Goal: Information Seeking & Learning: Learn about a topic

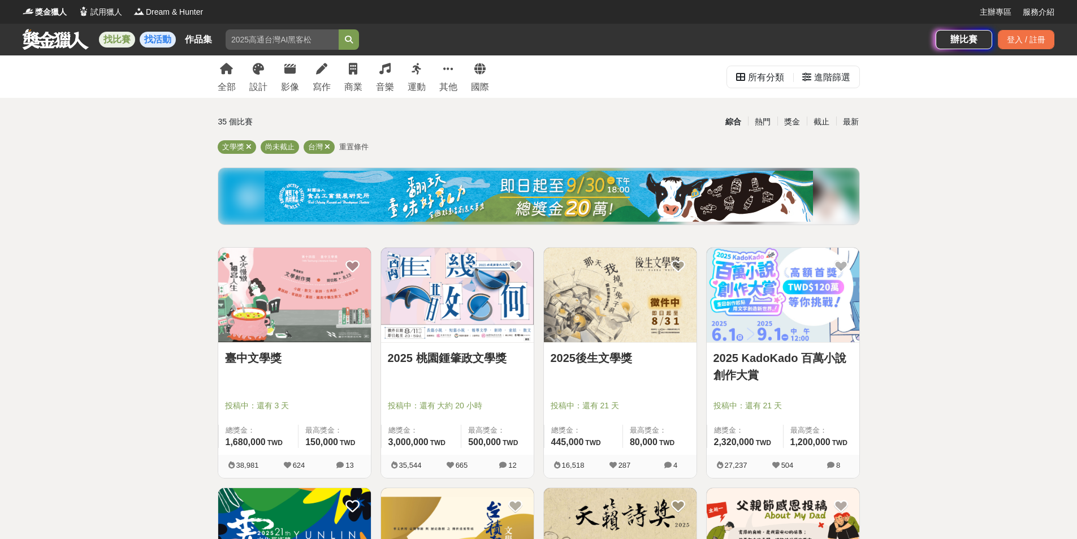
click at [156, 39] on link "找活動" at bounding box center [158, 40] width 36 height 16
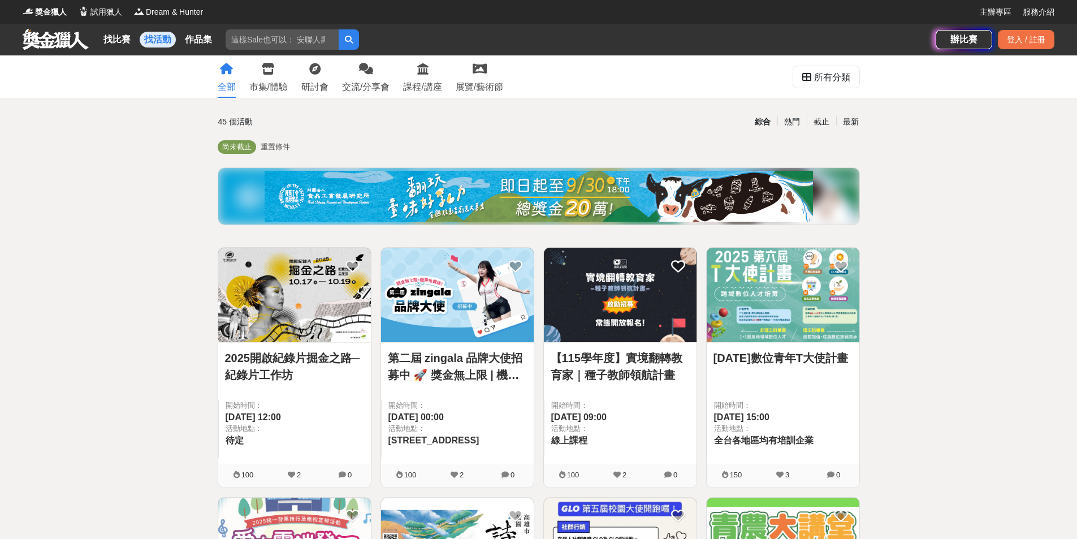
click at [623, 189] on img at bounding box center [538, 196] width 548 height 51
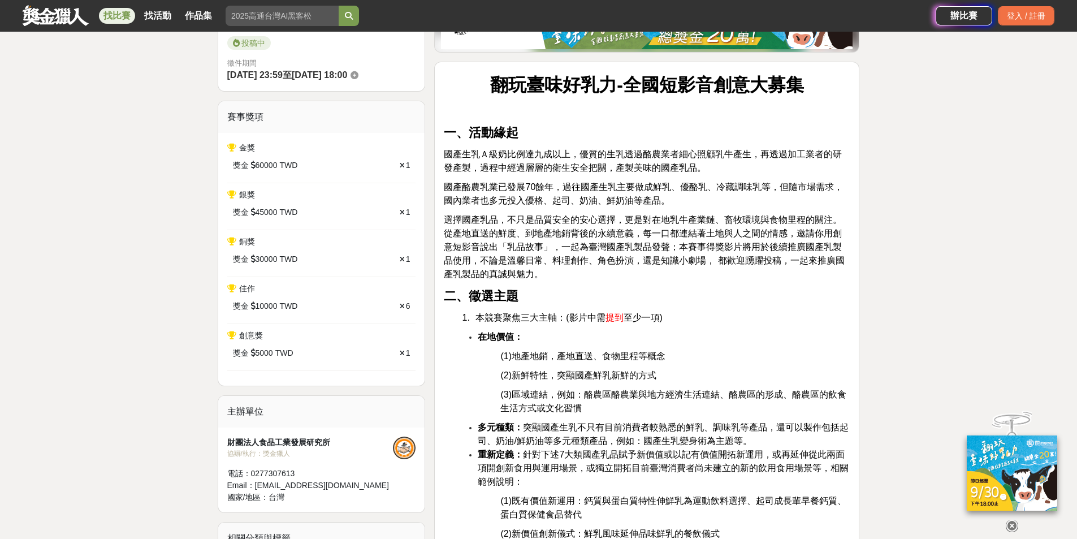
scroll to position [452, 0]
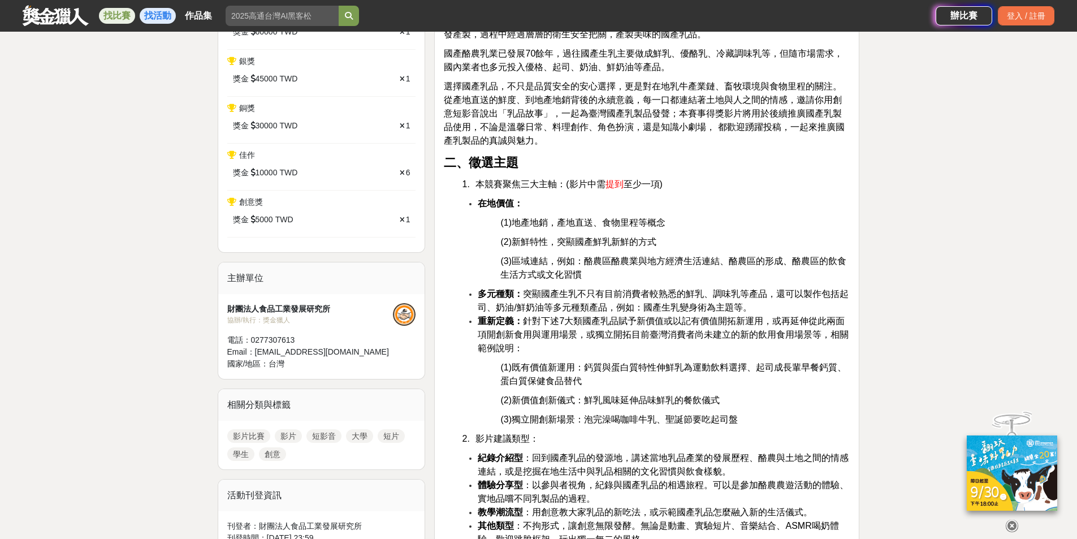
click at [147, 11] on link "找活動" at bounding box center [158, 16] width 36 height 16
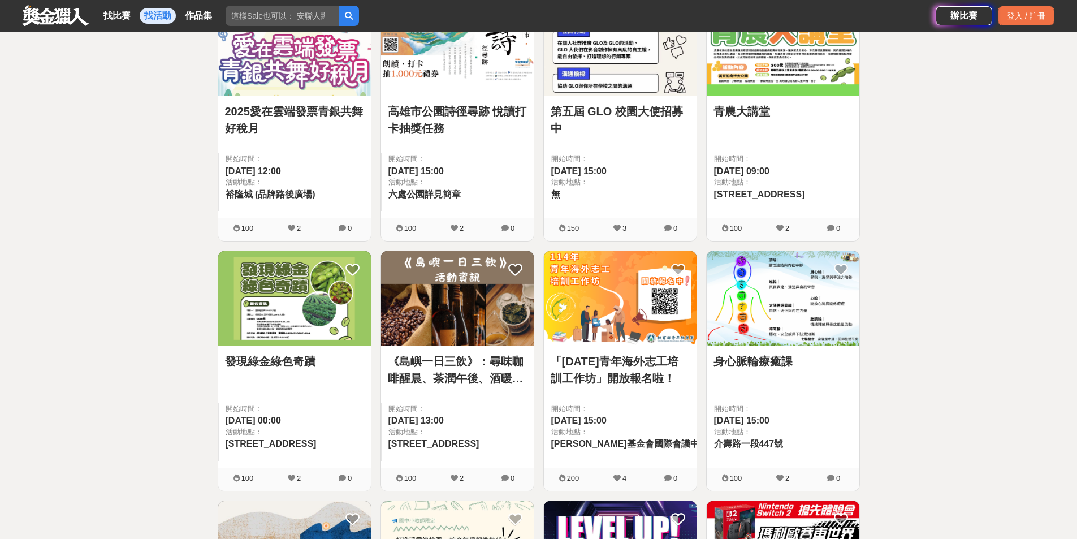
scroll to position [509, 0]
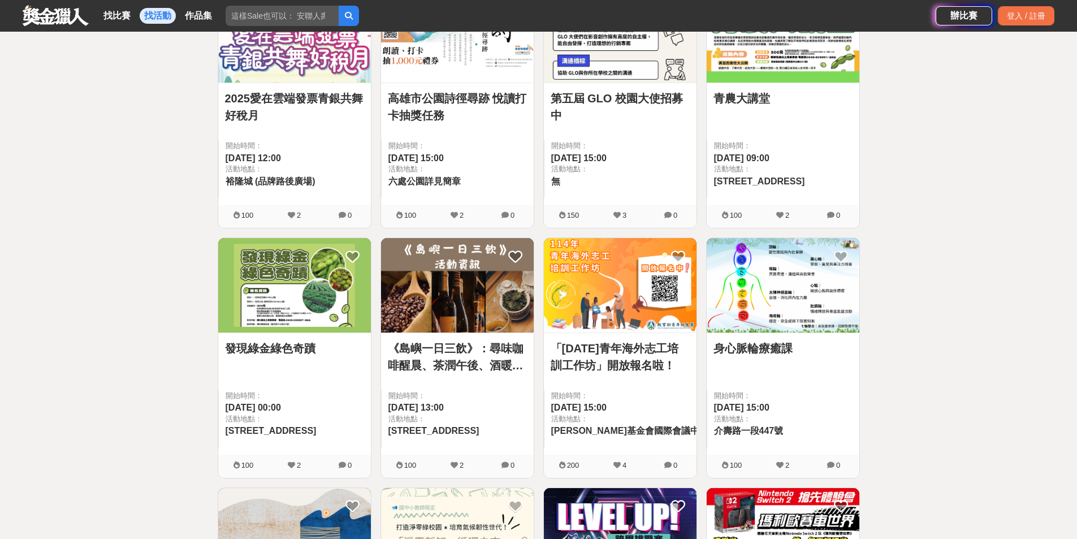
click at [639, 327] on img at bounding box center [620, 285] width 153 height 94
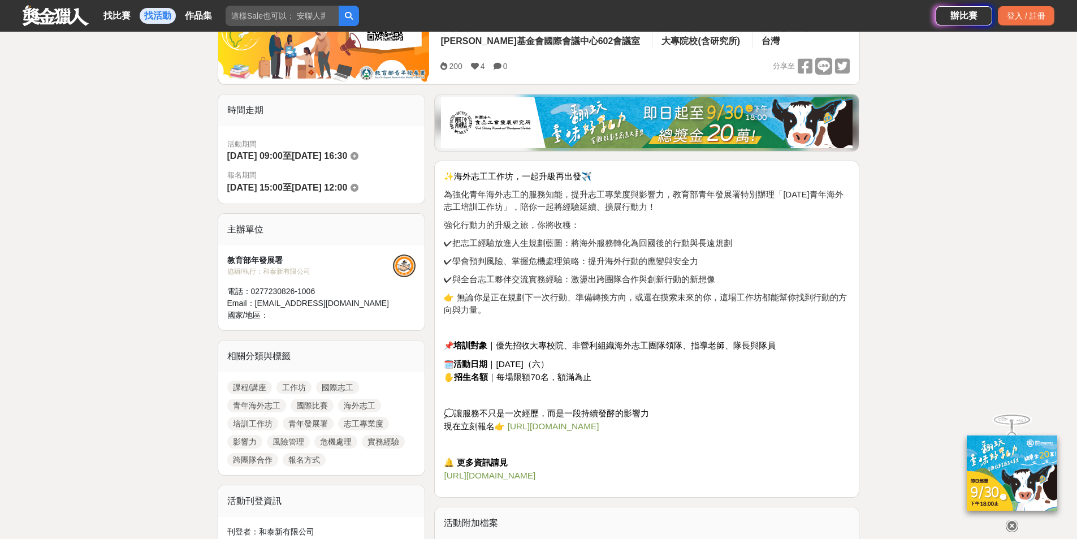
scroll to position [226, 0]
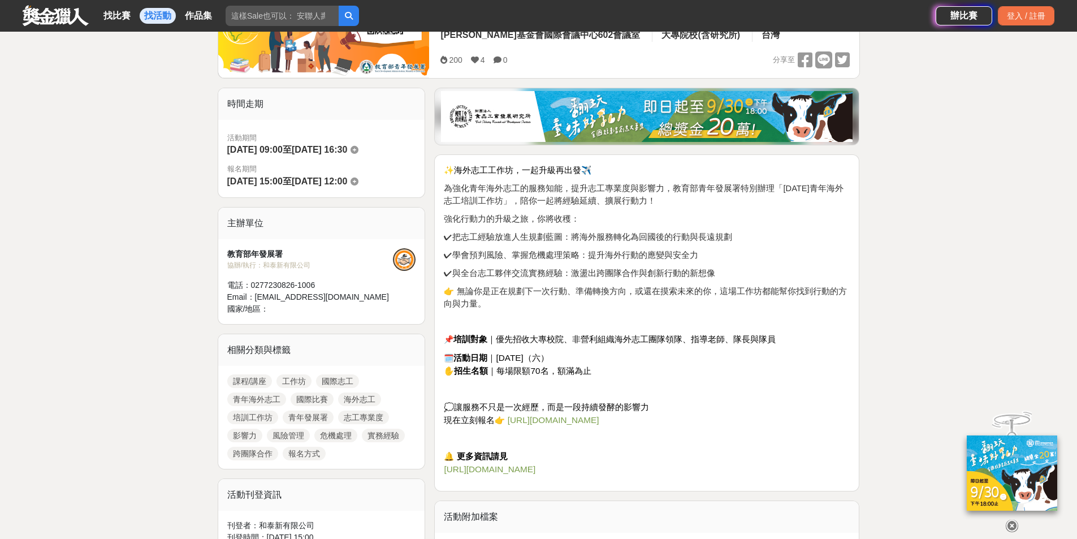
click at [620, 376] on p "🗓️ 活動日期 ｜[DATE]（六） ✋ 招生名額 ｜每場限額70名，額滿為止" at bounding box center [647, 365] width 406 height 26
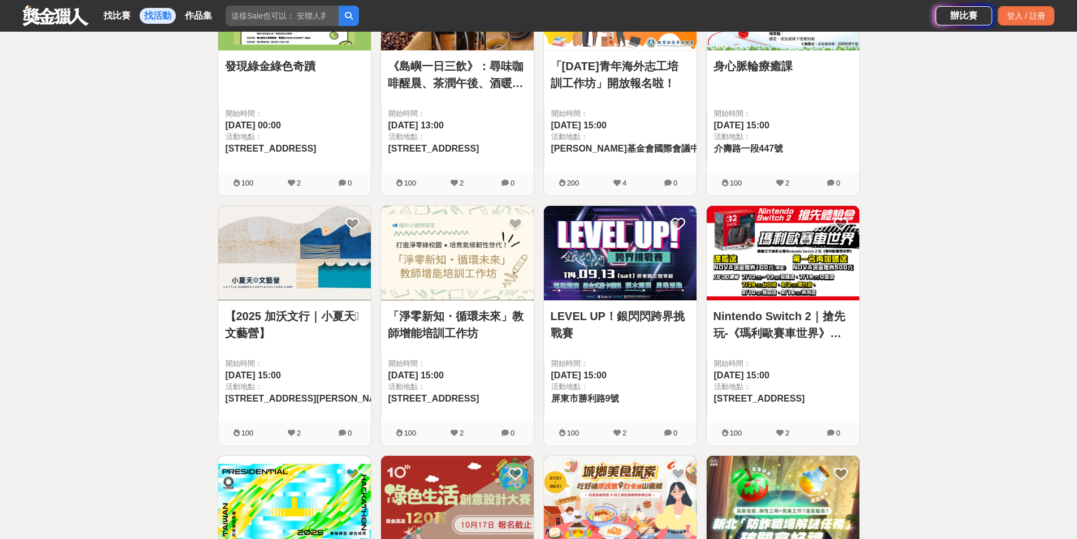
scroll to position [791, 0]
click at [444, 316] on link "「淨零新知・循環未來」教師增能培訓工作坊" at bounding box center [457, 324] width 139 height 34
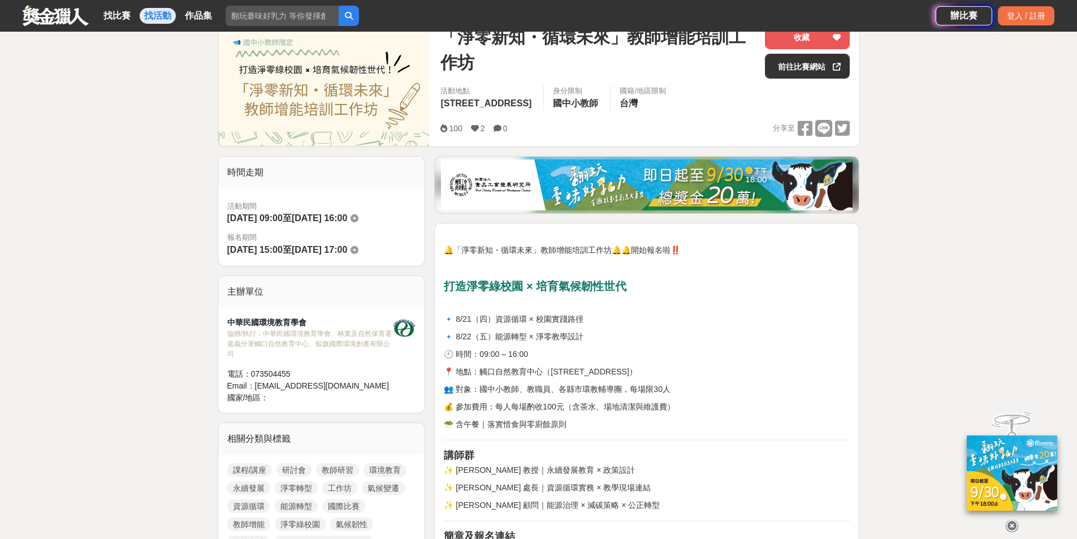
scroll to position [170, 0]
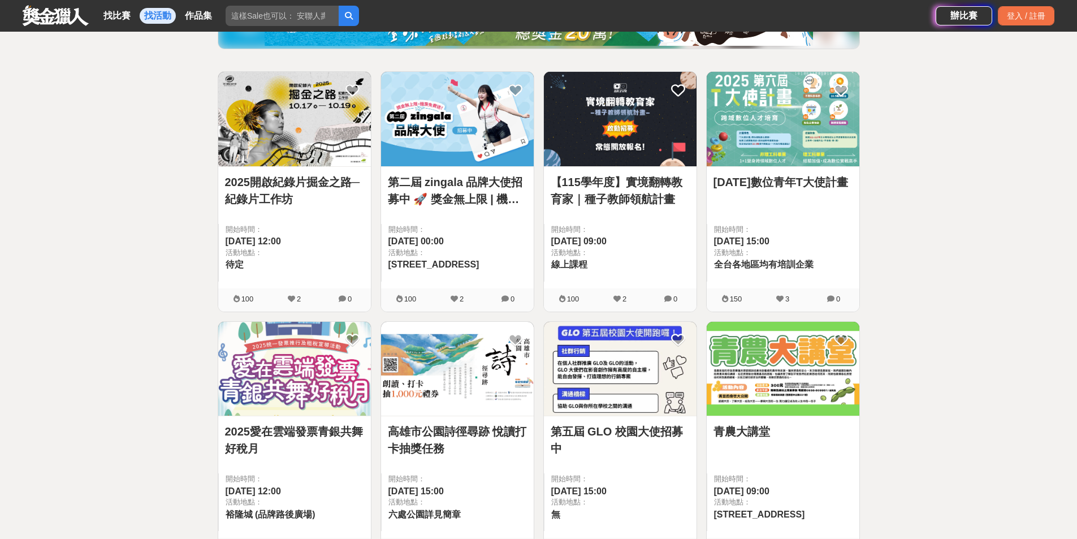
scroll to position [170, 0]
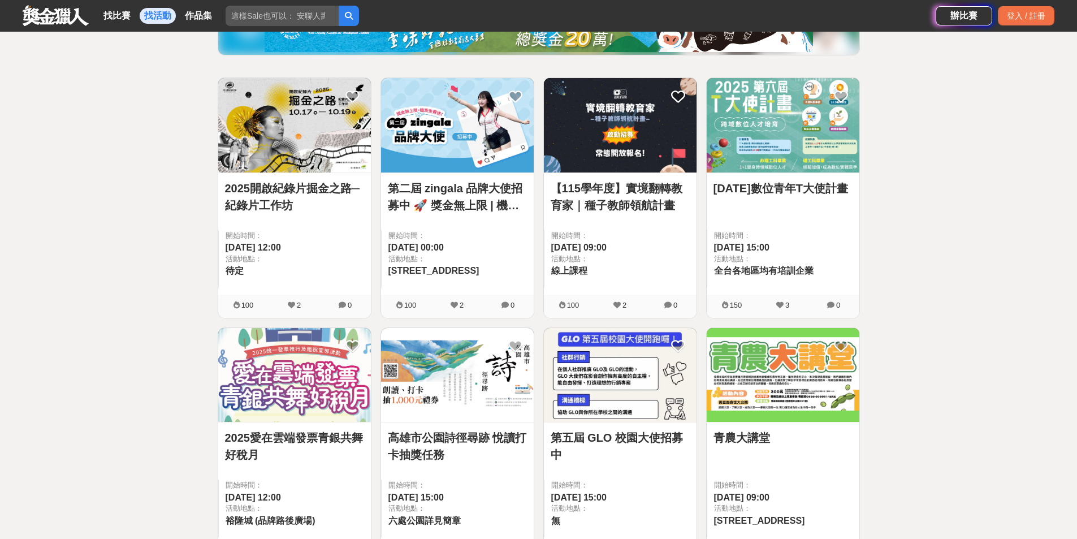
click at [610, 223] on div at bounding box center [623, 220] width 146 height 14
click at [619, 199] on link "【115學年度】實境翻轉教育家｜種子教師領航計畫" at bounding box center [619, 197] width 139 height 34
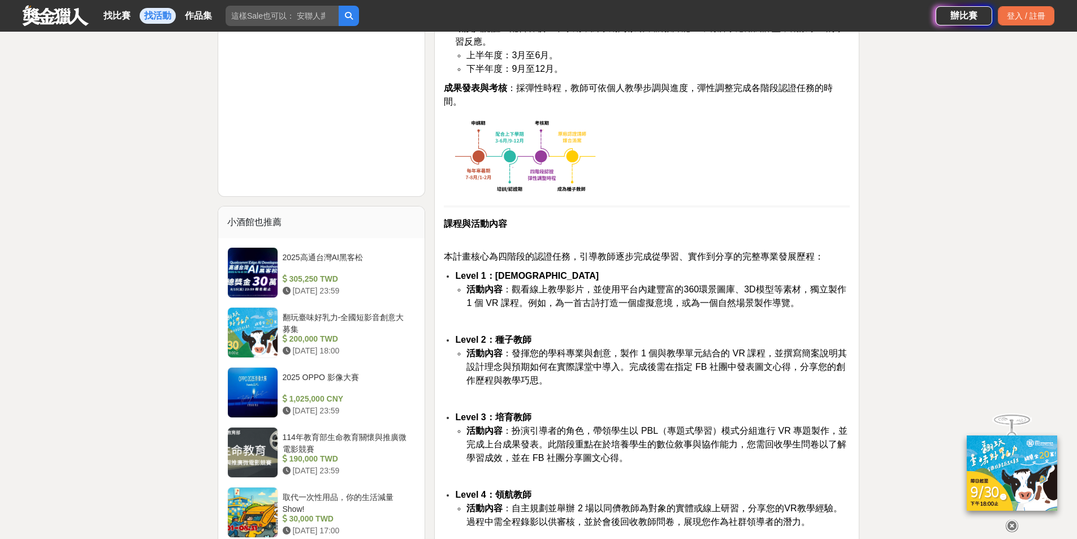
scroll to position [1130, 0]
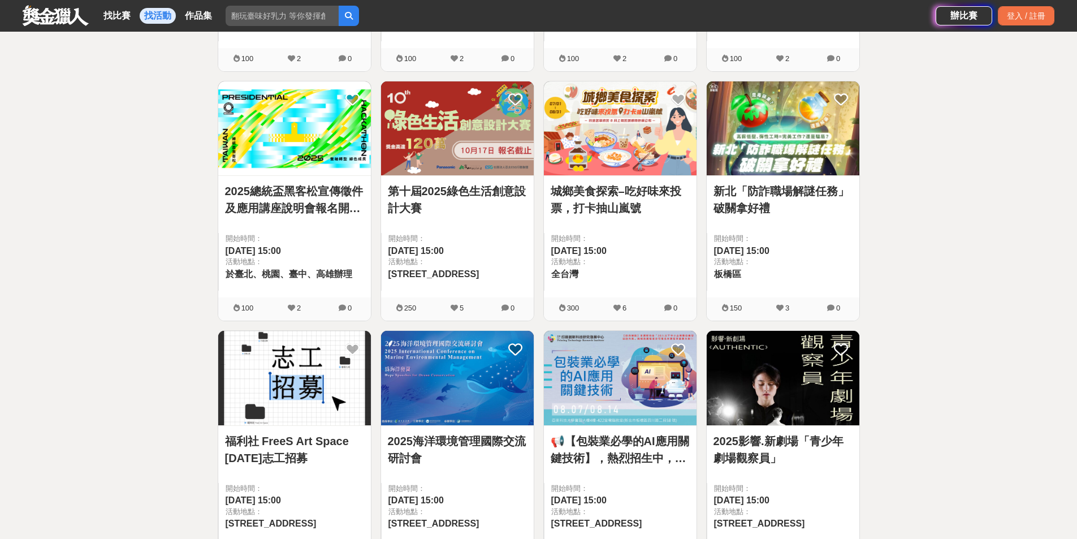
scroll to position [1356, 0]
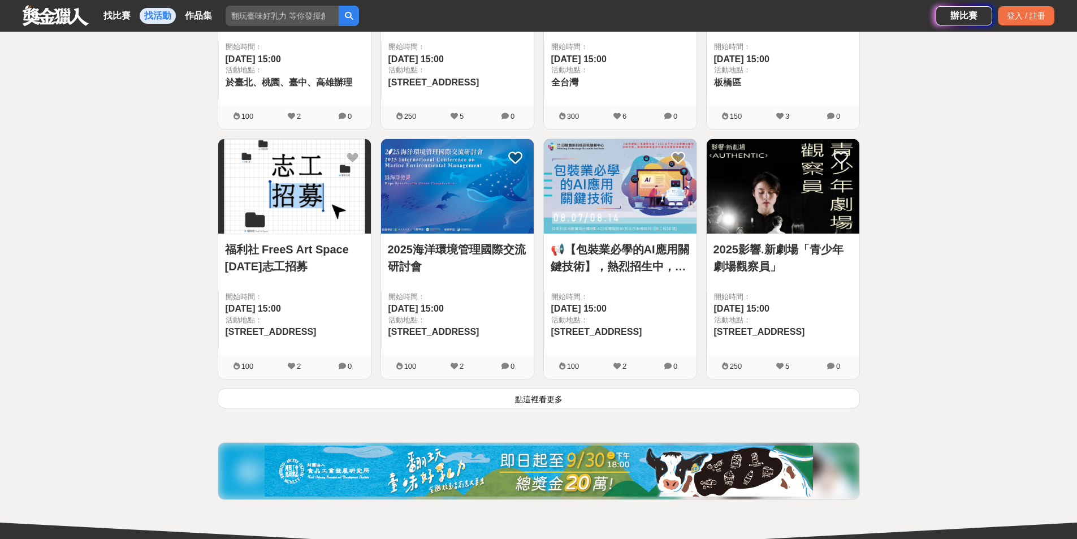
click at [519, 395] on button "點這裡看更多" at bounding box center [539, 398] width 642 height 20
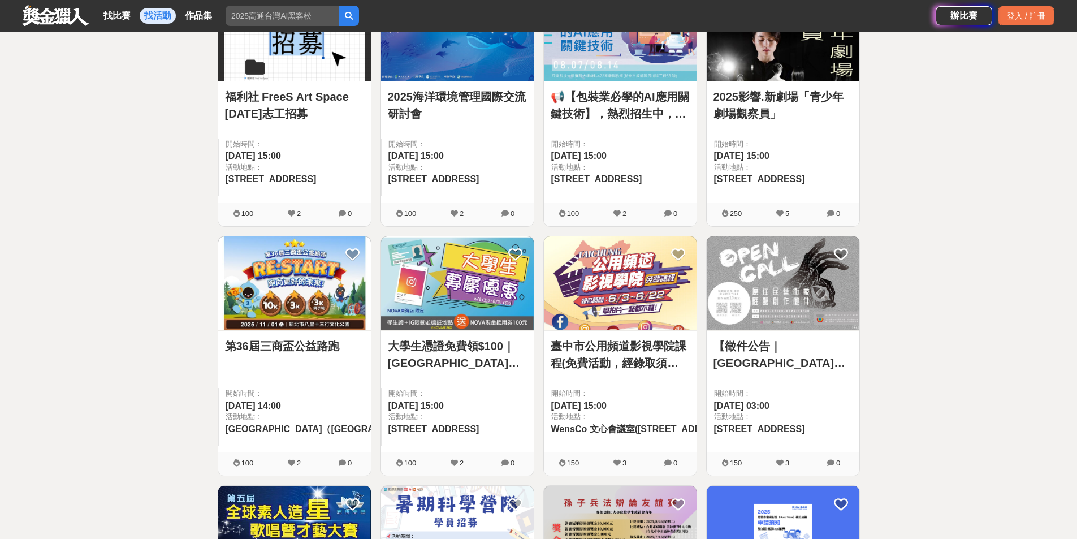
scroll to position [1526, 0]
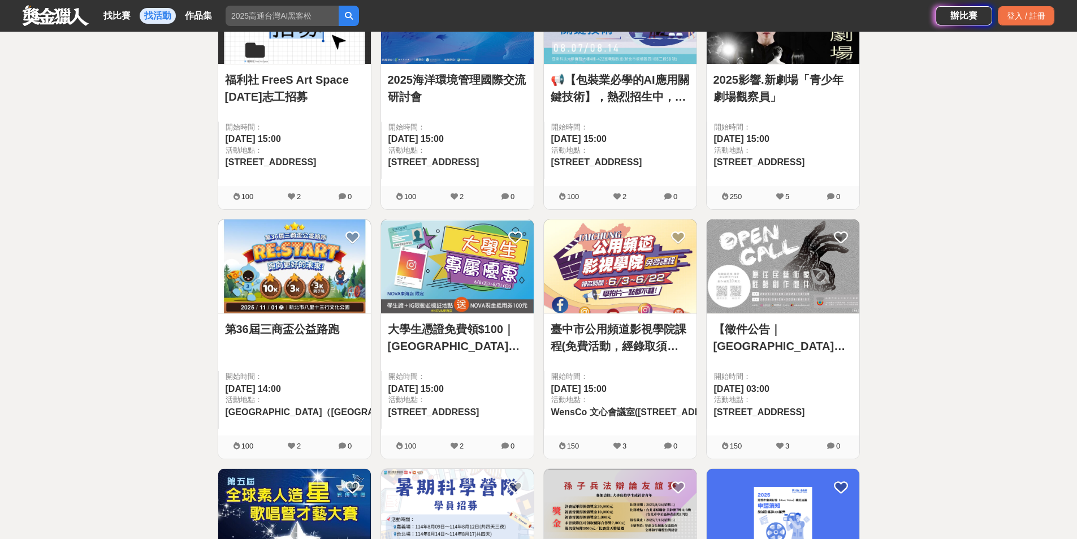
click at [811, 353] on link "【徵件公告｜[GEOGRAPHIC_DATA]住民族文化會館 114 年度藝術家駐館計畫】" at bounding box center [782, 337] width 139 height 34
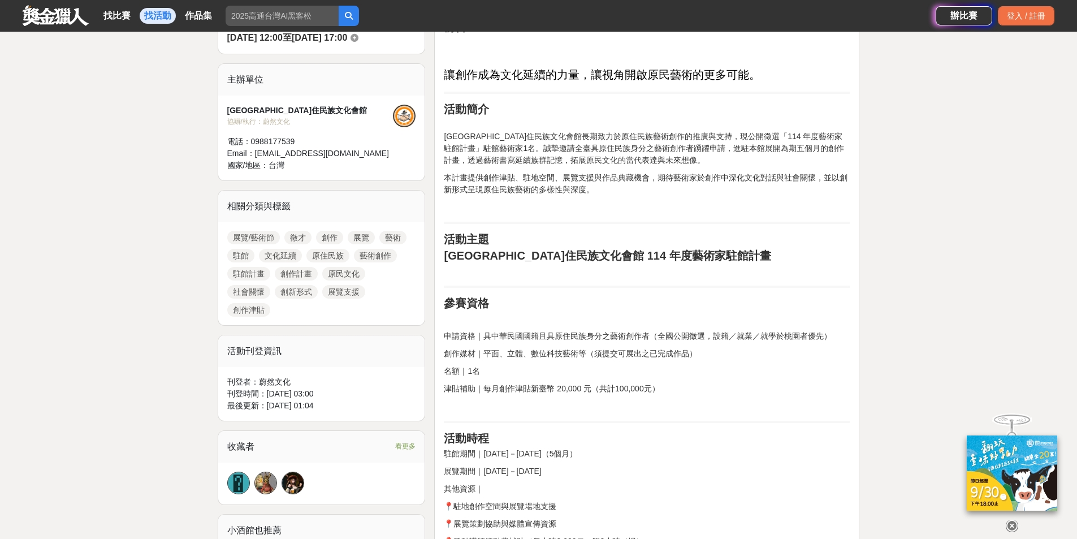
scroll to position [396, 0]
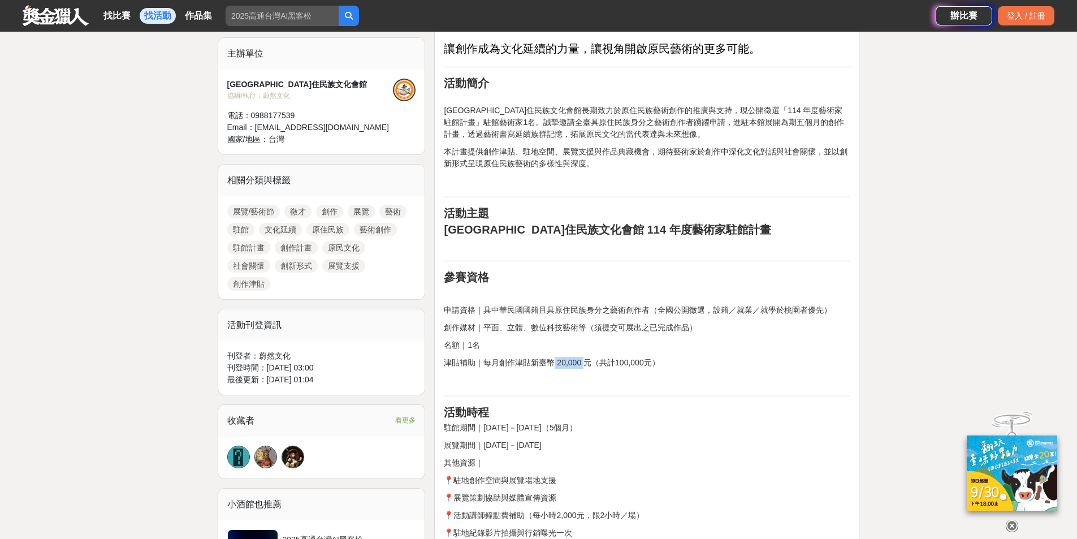
drag, startPoint x: 556, startPoint y: 362, endPoint x: 585, endPoint y: 361, distance: 30.0
click at [585, 361] on p "津貼補助｜每月創作津貼新臺幣 20,000 元（共計100,000元）" at bounding box center [647, 363] width 406 height 12
click at [681, 358] on p "津貼補助｜每月創作津貼新臺幣 20,000 元（共計100,000元）" at bounding box center [647, 363] width 406 height 12
drag, startPoint x: 479, startPoint y: 327, endPoint x: 589, endPoint y: 330, distance: 110.3
click at [589, 330] on p "創作媒材｜平面、立體、數位科技藝術等（須提交可展出之已完成作品）" at bounding box center [647, 328] width 406 height 12
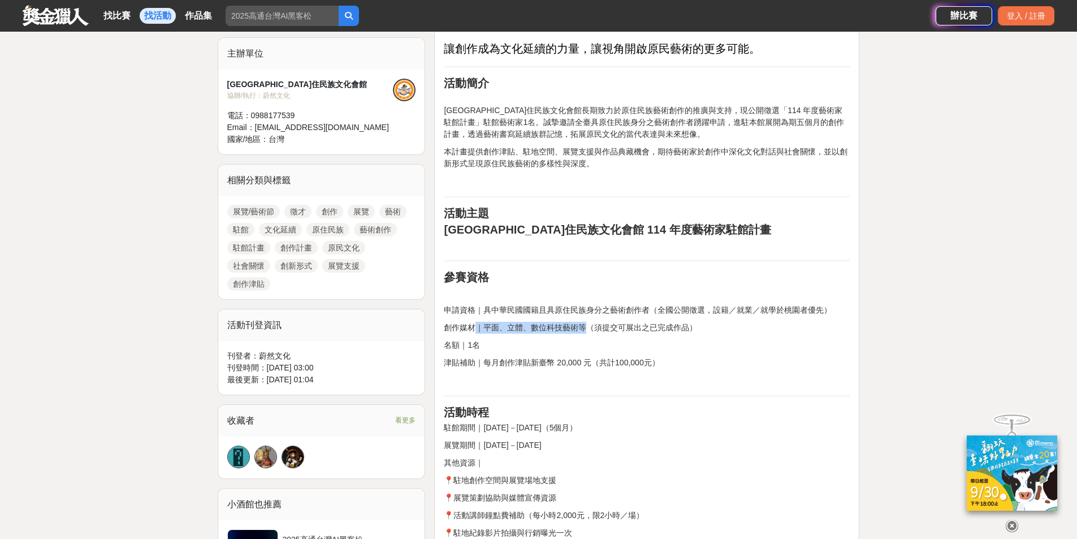
click at [589, 330] on p "創作媒材｜平面、立體、數位科技藝術等（須提交可展出之已完成作品）" at bounding box center [647, 328] width 406 height 12
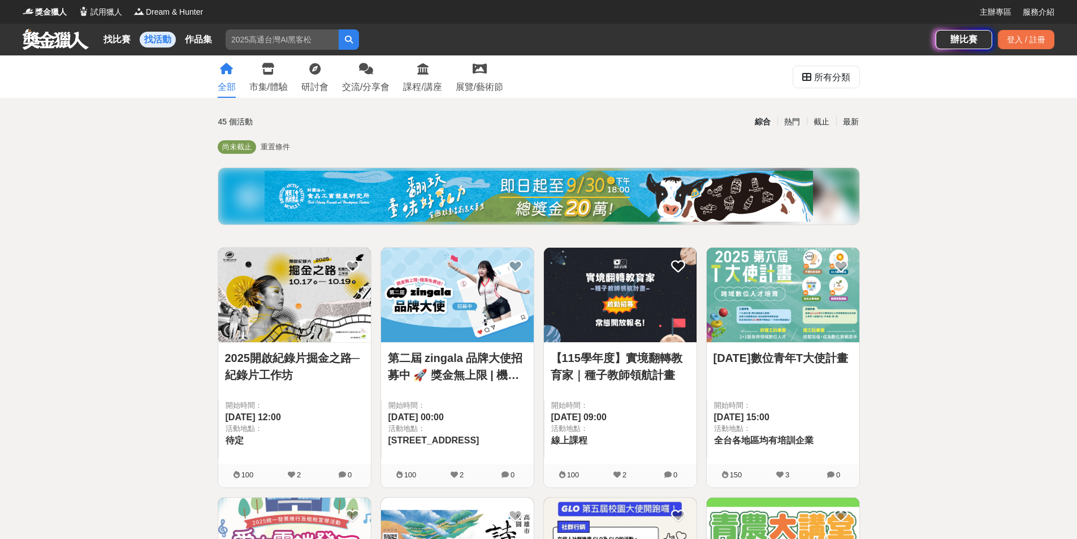
click at [780, 406] on span "開始時間：" at bounding box center [783, 405] width 138 height 11
click at [760, 353] on link "[DATE]數位青年T大使計畫" at bounding box center [782, 357] width 139 height 17
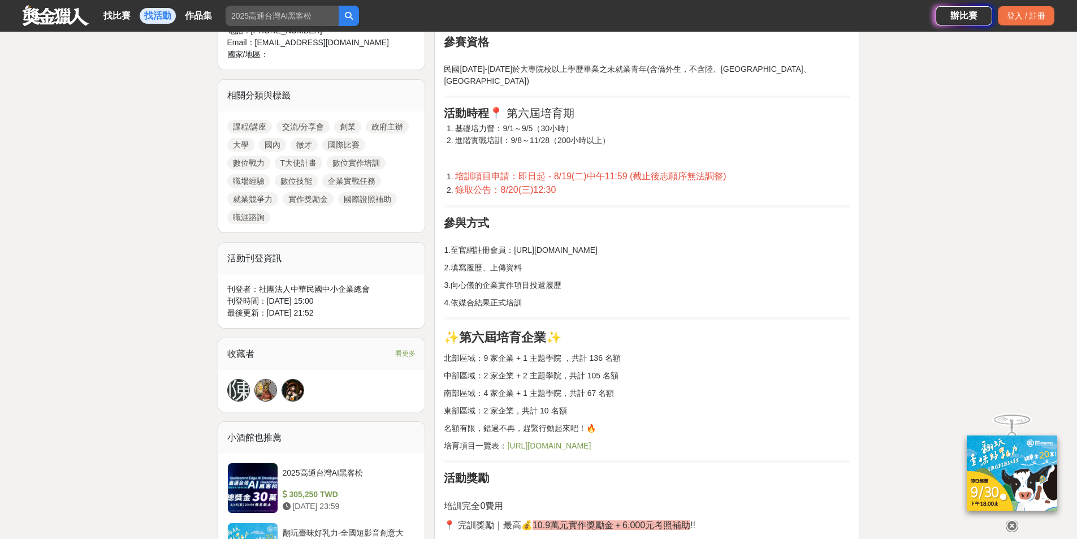
scroll to position [509, 0]
